Goal: Task Accomplishment & Management: Manage account settings

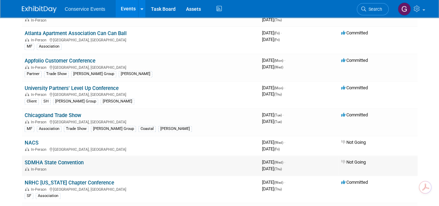
scroll to position [451, 0]
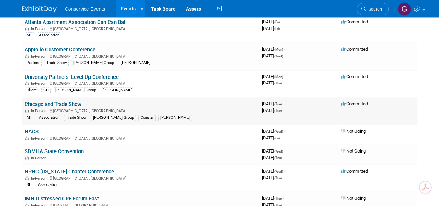
click at [76, 108] on div "In-Person Oakbrook Terrace, IL" at bounding box center [141, 111] width 232 height 6
click at [49, 101] on link "Chicagoland Trade Show" at bounding box center [53, 104] width 57 height 6
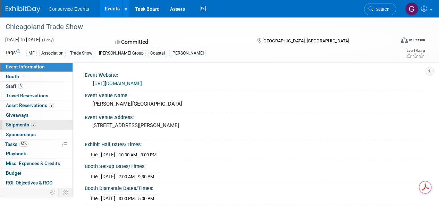
click at [23, 124] on span "Shipments 2" at bounding box center [21, 125] width 30 height 6
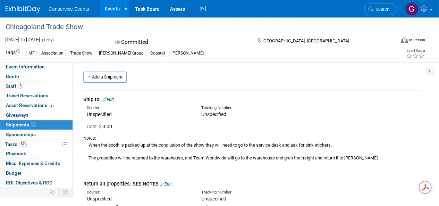
click at [111, 100] on link "Edit" at bounding box center [107, 99] width 11 height 5
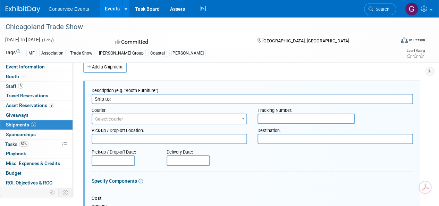
click at [132, 119] on span "Select courier" at bounding box center [169, 119] width 154 height 10
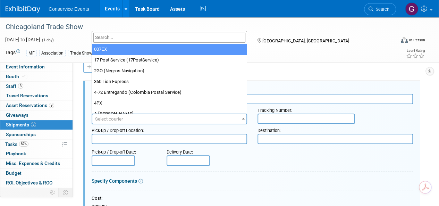
click at [107, 34] on input "search" at bounding box center [169, 38] width 152 height 10
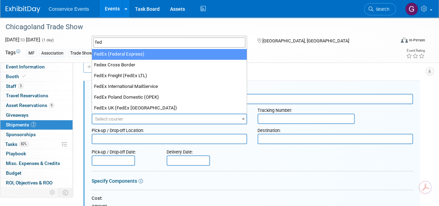
type input "fed"
select select "206"
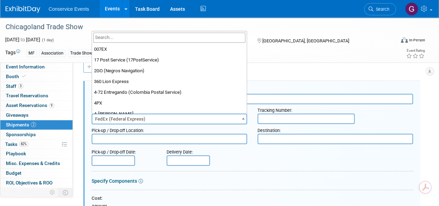
click at [242, 115] on span at bounding box center [243, 118] width 7 height 9
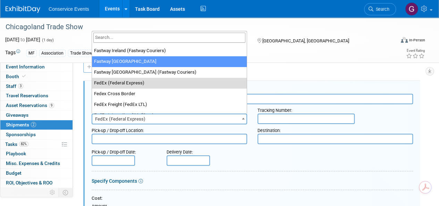
click at [120, 38] on input "search" at bounding box center [169, 38] width 152 height 10
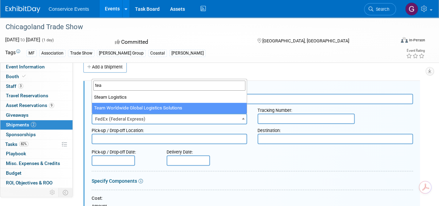
type input "tea"
select select "569"
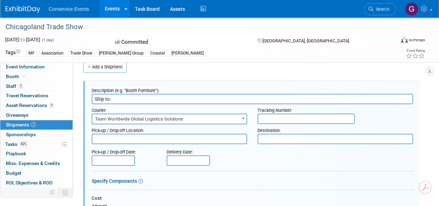
click at [265, 118] on input "text" at bounding box center [306, 119] width 97 height 10
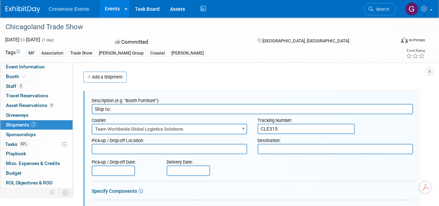
type input "CLE315"
click at [194, 151] on textarea at bounding box center [170, 149] width 156 height 10
click at [108, 148] on textarea "TaylorCLE" at bounding box center [170, 149] width 156 height 10
type textarea "[PERSON_NAME] CLE"
click at [270, 149] on textarea at bounding box center [336, 149] width 156 height 10
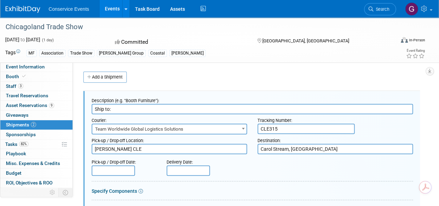
type textarea "Carol Stream, [GEOGRAPHIC_DATA]"
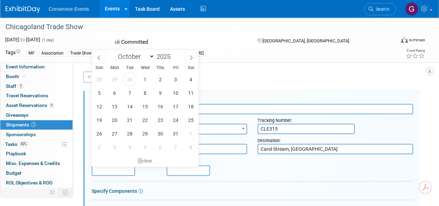
click at [118, 171] on input "text" at bounding box center [113, 170] width 43 height 10
click at [129, 79] on span "30" at bounding box center [130, 80] width 14 height 14
type input "[DATE]"
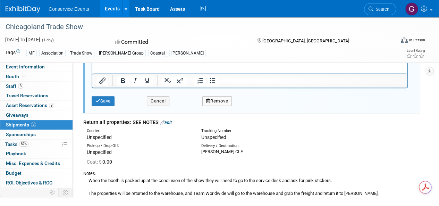
scroll to position [305, 0]
